Goal: Task Accomplishment & Management: Manage account settings

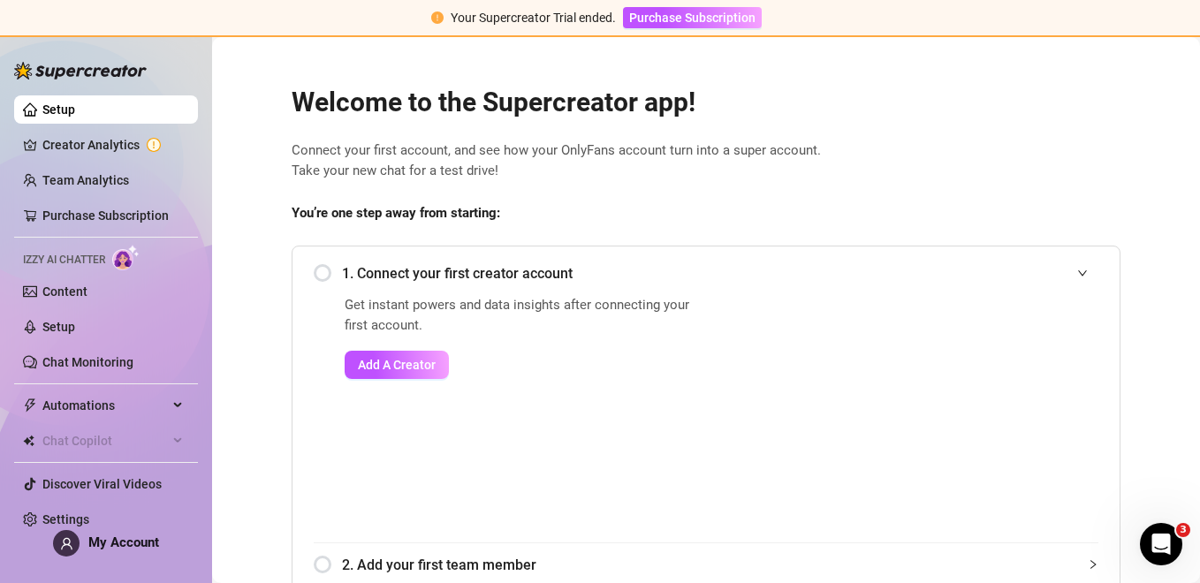
click at [635, 213] on span "You’re one step away from starting:" at bounding box center [706, 213] width 829 height 21
click at [419, 364] on span "Add A Creator" at bounding box center [397, 365] width 78 height 14
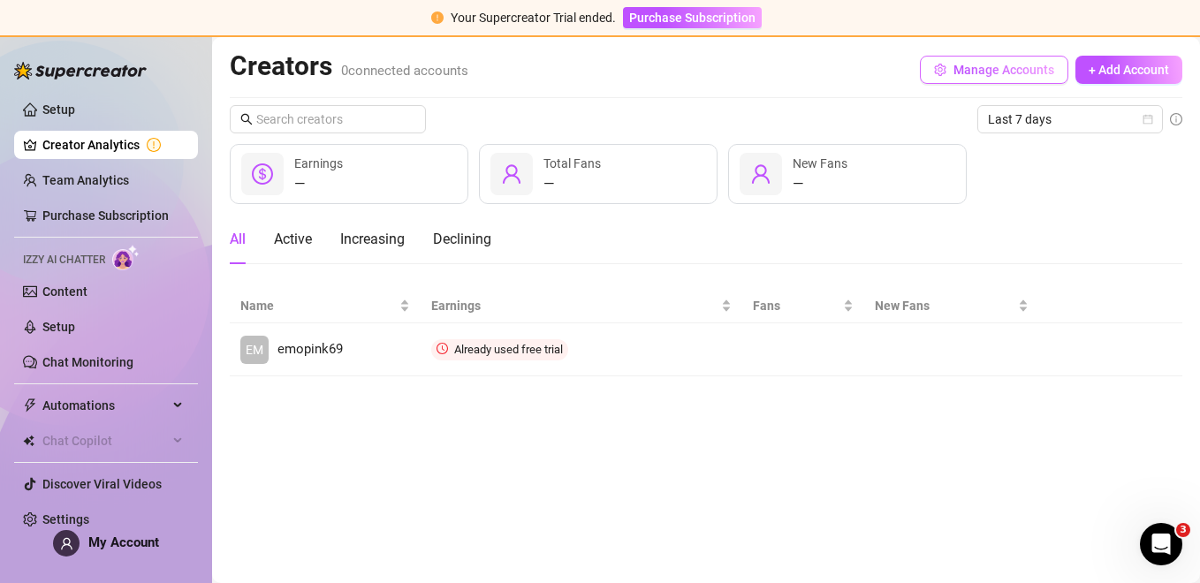
click at [1007, 67] on span "Manage Accounts" at bounding box center [1004, 70] width 101 height 14
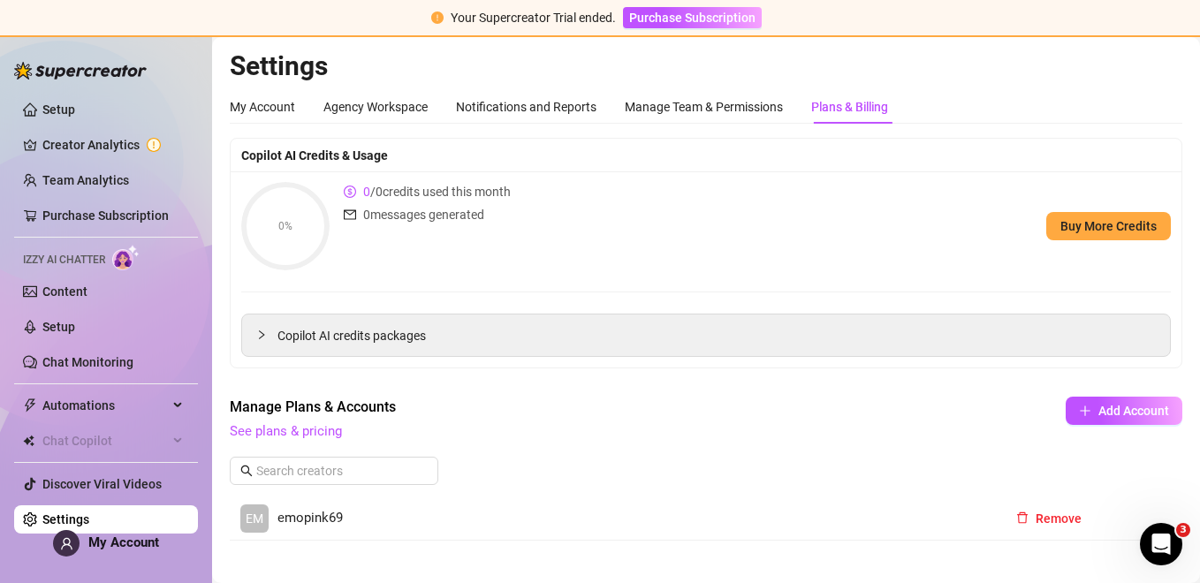
click at [148, 548] on span "My Account" at bounding box center [123, 543] width 71 height 16
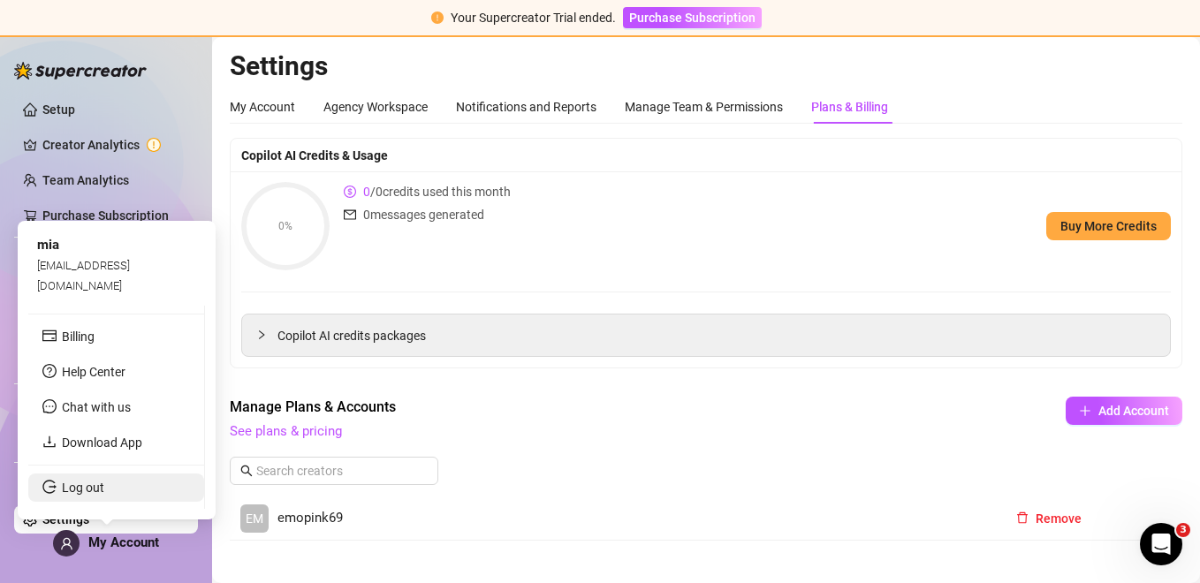
click at [104, 481] on link "Log out" at bounding box center [83, 488] width 42 height 14
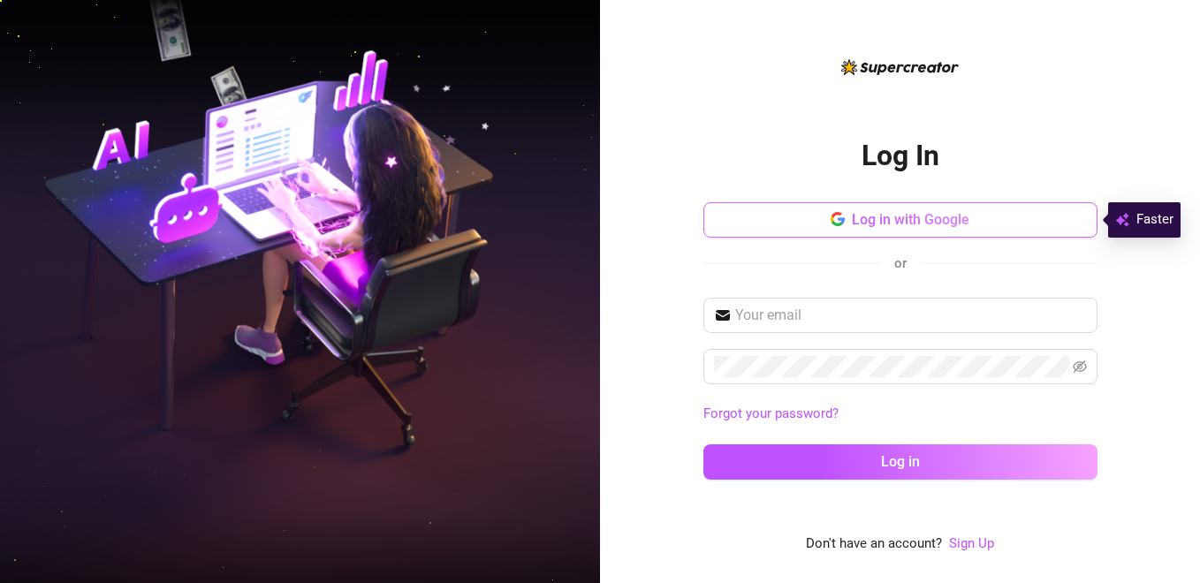
click at [883, 212] on span "Log in with Google" at bounding box center [911, 219] width 118 height 17
click at [895, 212] on span "Log in with Google" at bounding box center [911, 219] width 118 height 17
click at [815, 325] on span at bounding box center [900, 315] width 394 height 35
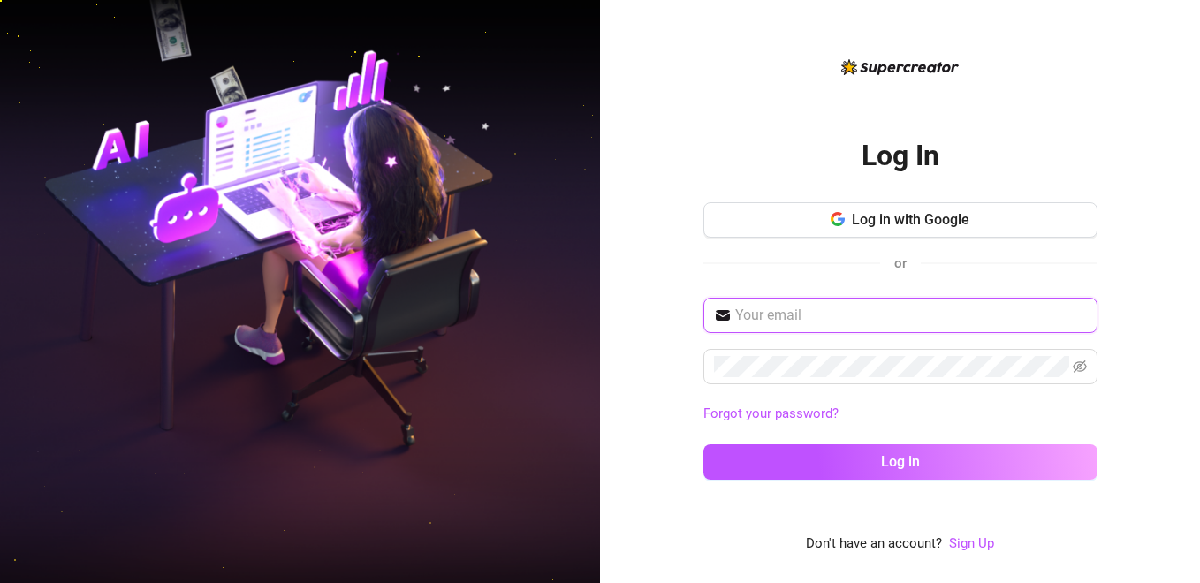
click at [815, 320] on input "text" at bounding box center [911, 315] width 352 height 21
paste input "ginstars25@gmail.com"
type input "ginstars25@gmail.com"
click at [703, 445] on button "Log in" at bounding box center [900, 462] width 394 height 35
